Goal: Check status: Check status

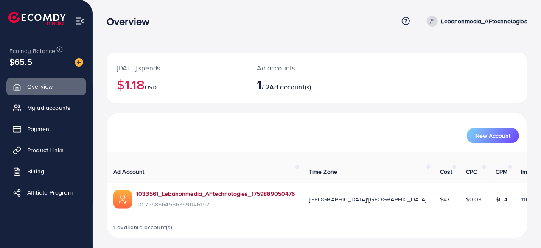
click at [162, 194] on link "1033561_Lebanonmedia_AFtechnologies_1759889050476" at bounding box center [215, 194] width 159 height 8
click at [185, 193] on link "1033561_Lebanonmedia_AFtechnologies_1759889050476" at bounding box center [215, 194] width 159 height 8
click at [195, 194] on link "1033561_Lebanonmedia_AFtechnologies_1759889050476" at bounding box center [215, 194] width 159 height 8
click at [178, 193] on link "1033561_Lebanonmedia_AFtechnologies_1759889050476" at bounding box center [215, 194] width 159 height 8
